Goal: Navigation & Orientation: Find specific page/section

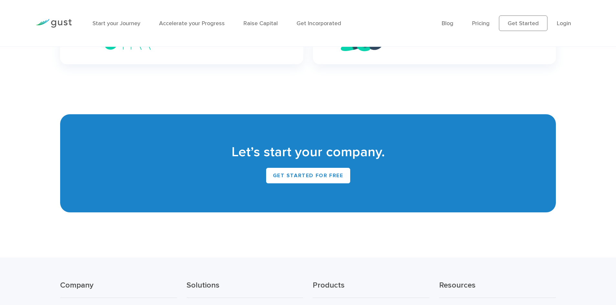
scroll to position [2882, 0]
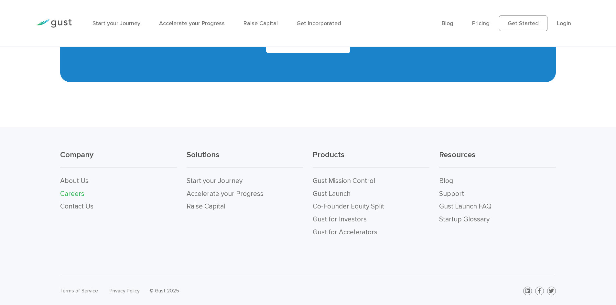
click at [78, 193] on link "Careers" at bounding box center [72, 194] width 24 height 8
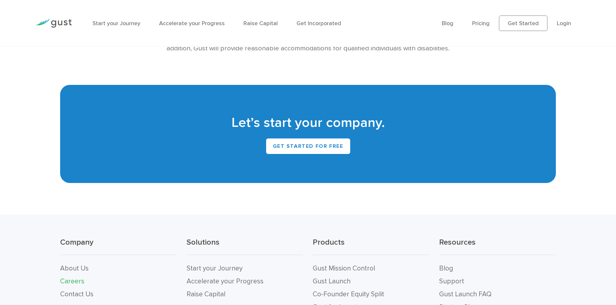
scroll to position [1359, 0]
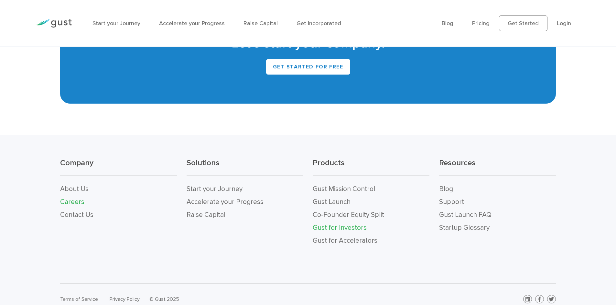
click at [348, 224] on link "Gust for Investors" at bounding box center [339, 228] width 54 height 8
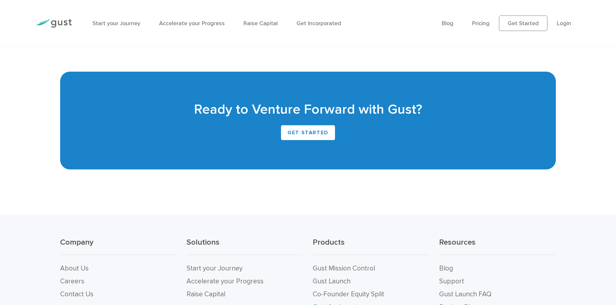
scroll to position [1696, 0]
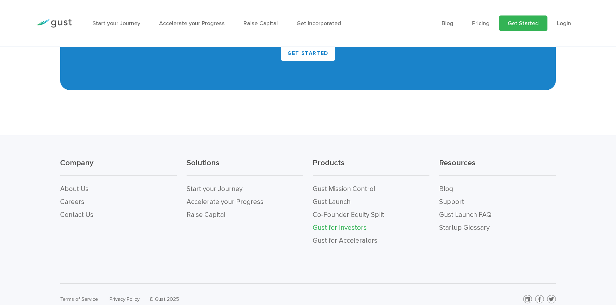
click at [519, 27] on link "Get Started" at bounding box center [523, 24] width 48 height 16
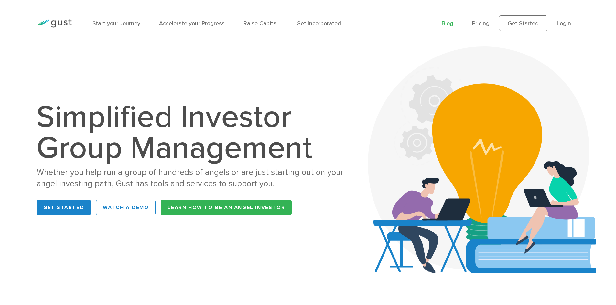
click at [447, 22] on link "Blog" at bounding box center [447, 23] width 12 height 7
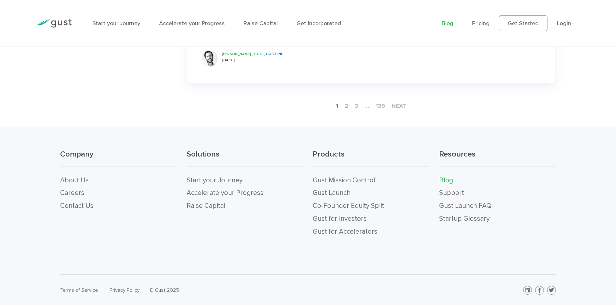
scroll to position [1141, 0]
click at [379, 107] on link "139" at bounding box center [380, 105] width 15 height 12
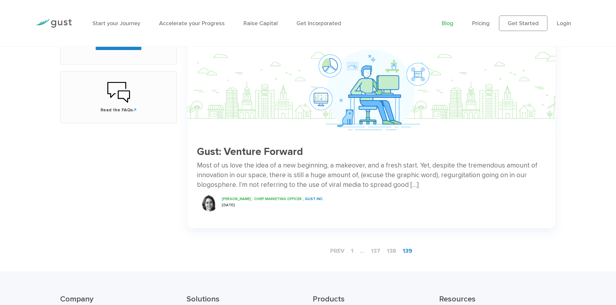
scroll to position [323, 0]
click at [375, 251] on link "137" at bounding box center [375, 251] width 15 height 12
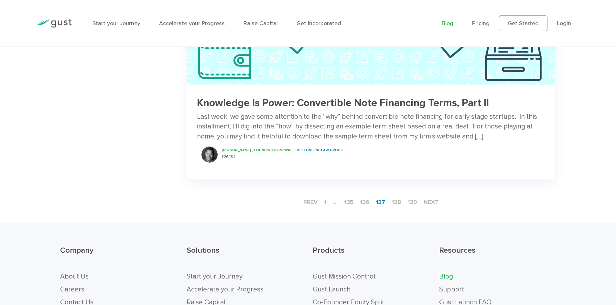
scroll to position [1034, 0]
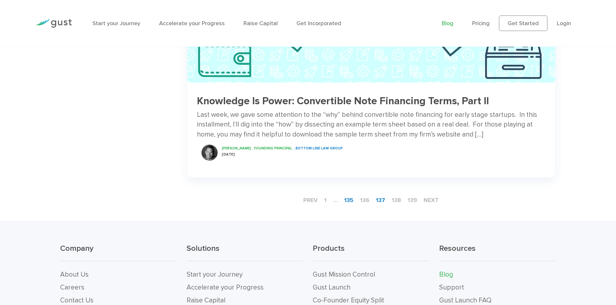
click at [350, 195] on link "135" at bounding box center [348, 201] width 15 height 12
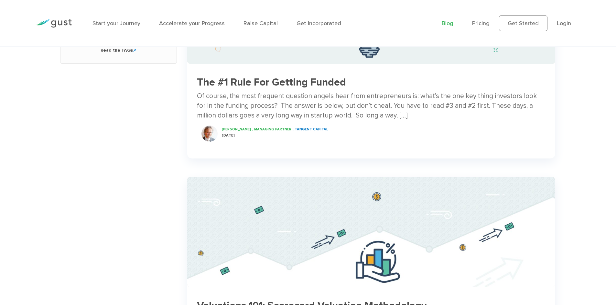
scroll to position [452, 0]
